Goal: Book appointment/travel/reservation

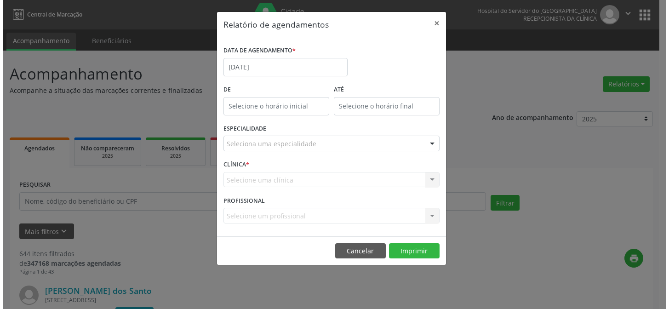
scroll to position [41, 0]
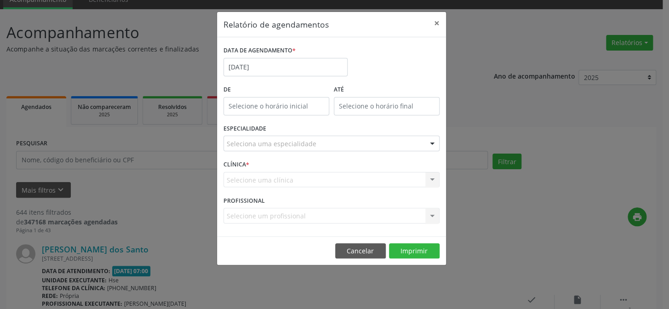
type input "12:00"
click at [272, 99] on input "12:00" at bounding box center [276, 106] width 106 height 18
click at [267, 136] on div at bounding box center [331, 144] width 216 height 16
click at [267, 130] on div "ESPECIALIDADE Seleciona uma especialidade Todas as especialidades Alergologia A…" at bounding box center [331, 140] width 221 height 36
type input "j"
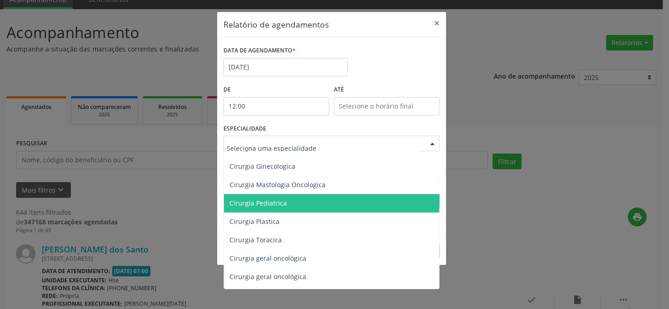
scroll to position [209, 0]
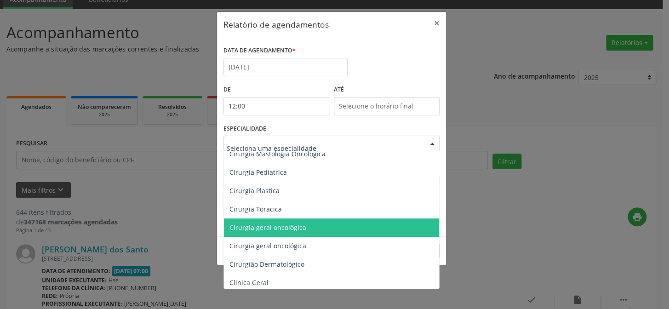
click at [274, 232] on span "Cirurgia geral oncológica" at bounding box center [332, 227] width 217 height 18
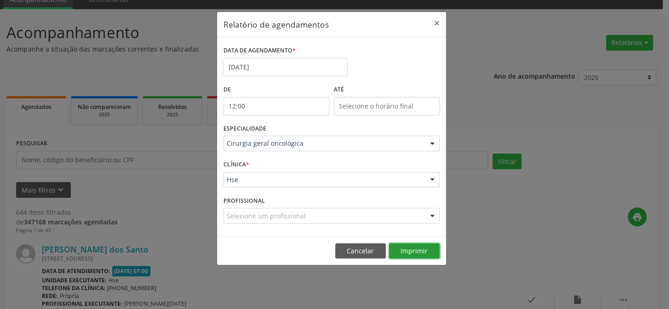
click at [428, 252] on button "Imprimir" at bounding box center [414, 251] width 51 height 16
click at [389, 243] on button "Imprimir" at bounding box center [414, 251] width 51 height 16
